Goal: Task Accomplishment & Management: Manage account settings

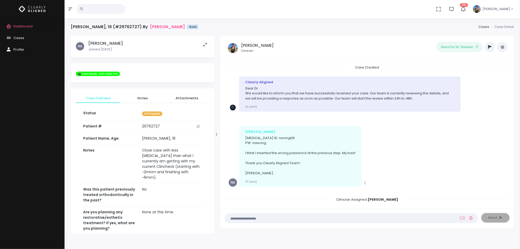
scroll to position [222, 0]
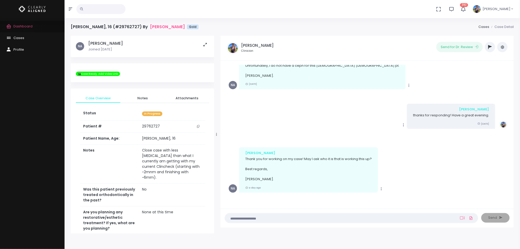
click at [22, 25] on span "Dashboard" at bounding box center [22, 26] width 19 height 5
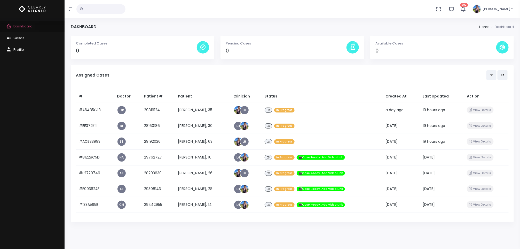
click at [22, 25] on span "Dashboard" at bounding box center [22, 26] width 19 height 5
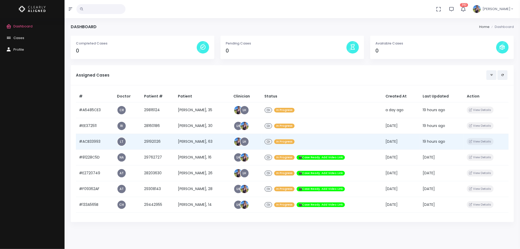
click at [198, 141] on td "[PERSON_NAME], 63" at bounding box center [203, 142] width 56 height 16
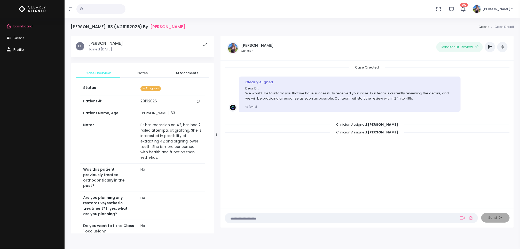
click at [491, 48] on icon "button" at bounding box center [490, 47] width 4 height 4
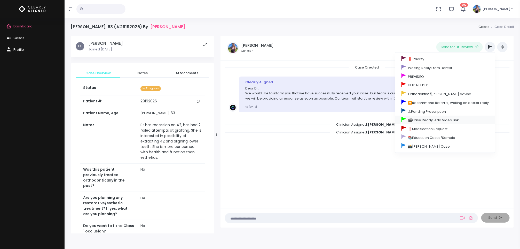
click at [441, 122] on link "🎬Case Ready. Add Video Link" at bounding box center [445, 119] width 100 height 9
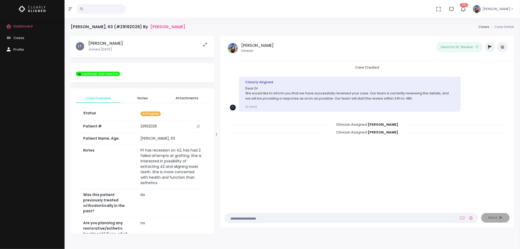
click at [26, 26] on span "Dashboard" at bounding box center [22, 26] width 19 height 5
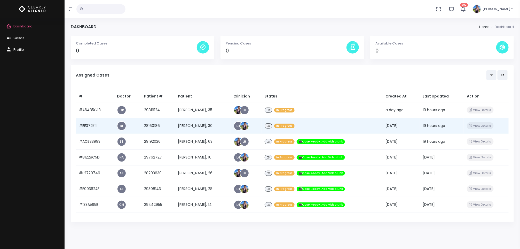
click at [198, 127] on td "[PERSON_NAME], 30" at bounding box center [203, 126] width 56 height 16
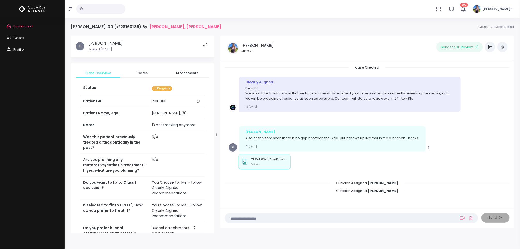
click at [198, 127] on td "13 not tracking anymore" at bounding box center [177, 125] width 56 height 12
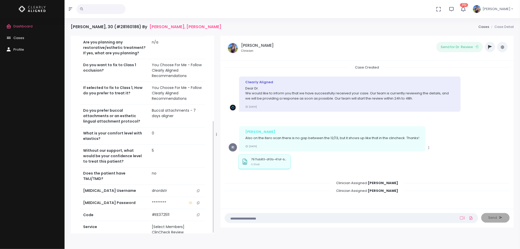
scroll to position [149, 0]
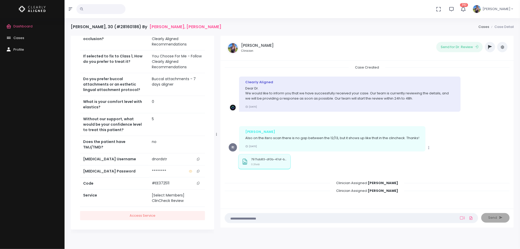
click at [199, 158] on icon "scrollable content" at bounding box center [198, 159] width 3 height 3
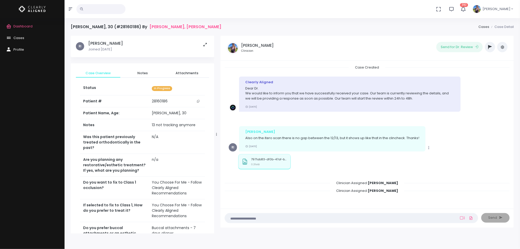
click at [496, 48] on ul "Send for Dr. Review ‼️ Priority Waiting Reply From Dentist PREVIDEO HELP NEEDED…" at bounding box center [415, 47] width 185 height 10
click at [492, 49] on button "button" at bounding box center [490, 47] width 10 height 10
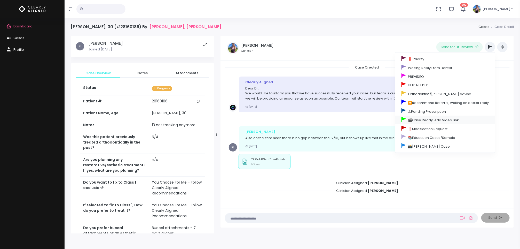
click at [438, 121] on link "🎬Case Ready. Add Video Link" at bounding box center [445, 119] width 100 height 9
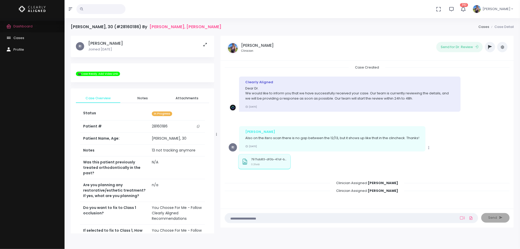
click at [16, 27] on span "Dashboard" at bounding box center [22, 26] width 19 height 5
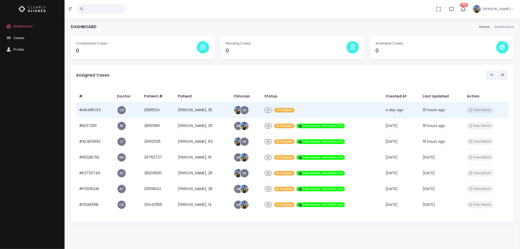
click at [199, 116] on td "[PERSON_NAME], 35" at bounding box center [203, 110] width 56 height 16
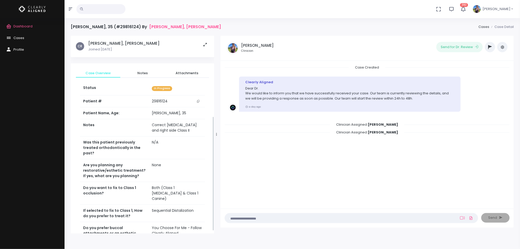
scroll to position [143, 0]
